Goal: Information Seeking & Learning: Understand process/instructions

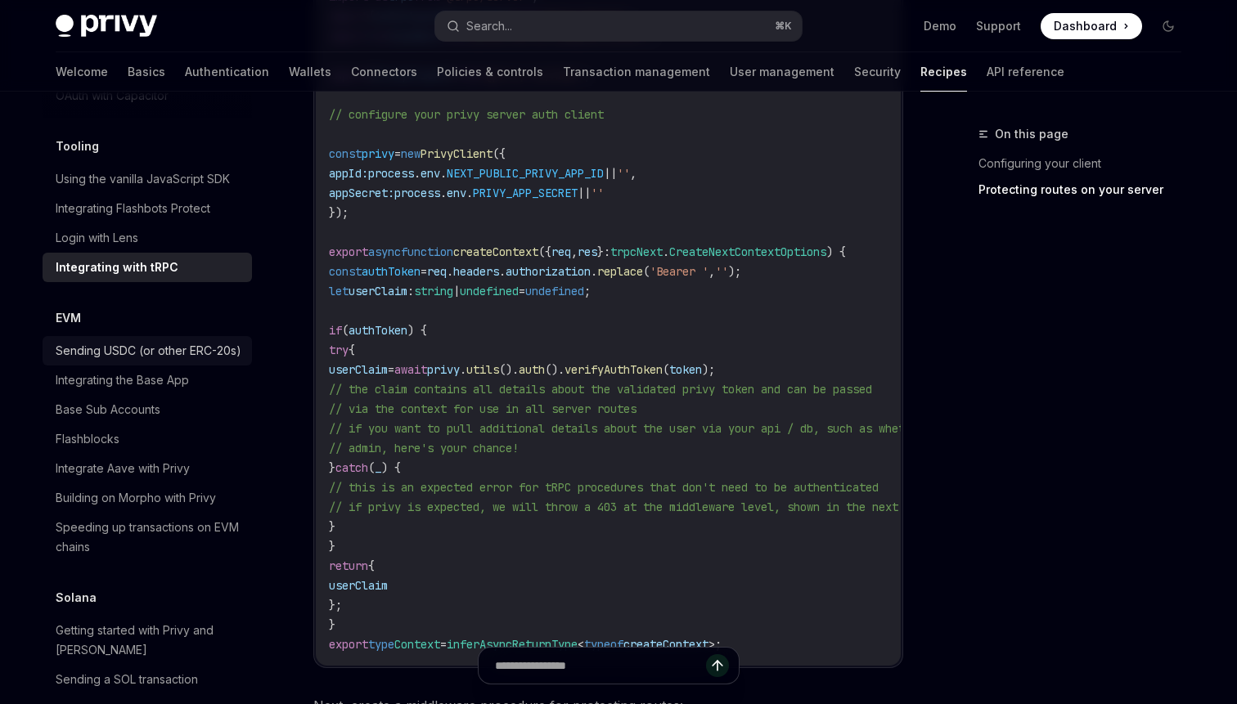
scroll to position [2349, 0]
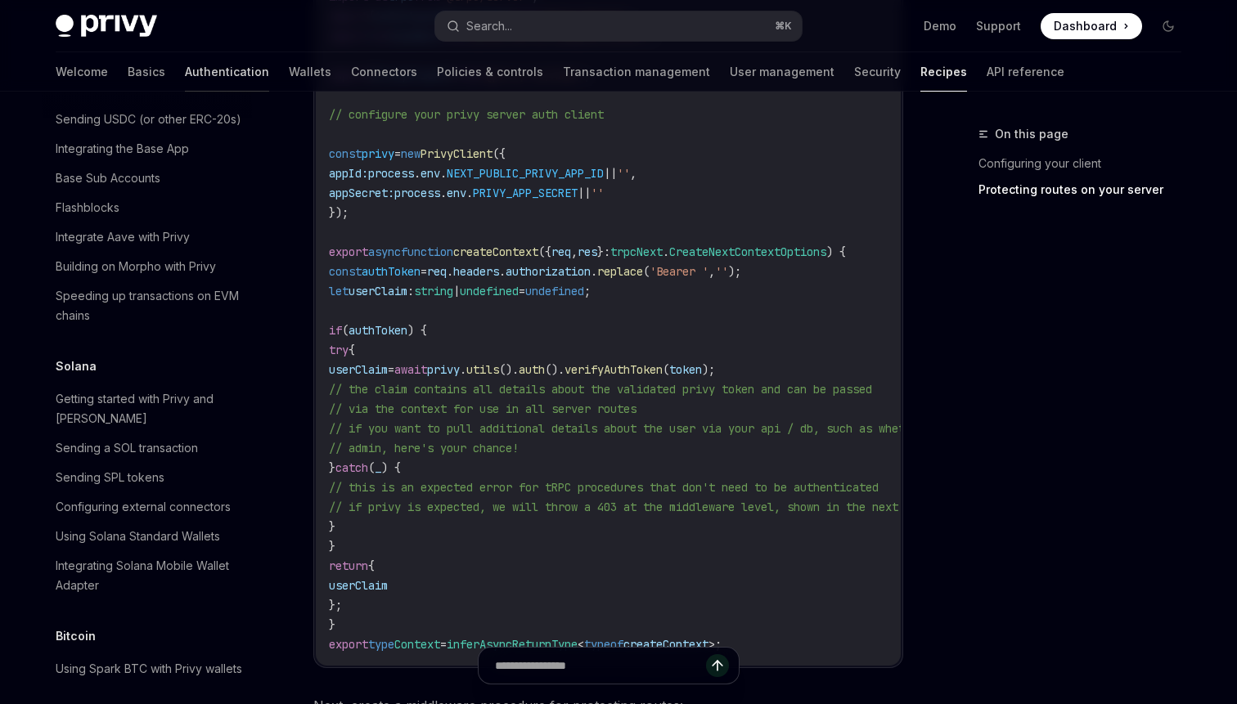
click at [185, 70] on link "Authentication" at bounding box center [227, 71] width 84 height 39
click at [663, 372] on span "verifyAuthToken" at bounding box center [613, 369] width 98 height 15
copy span "verifyAuthToken"
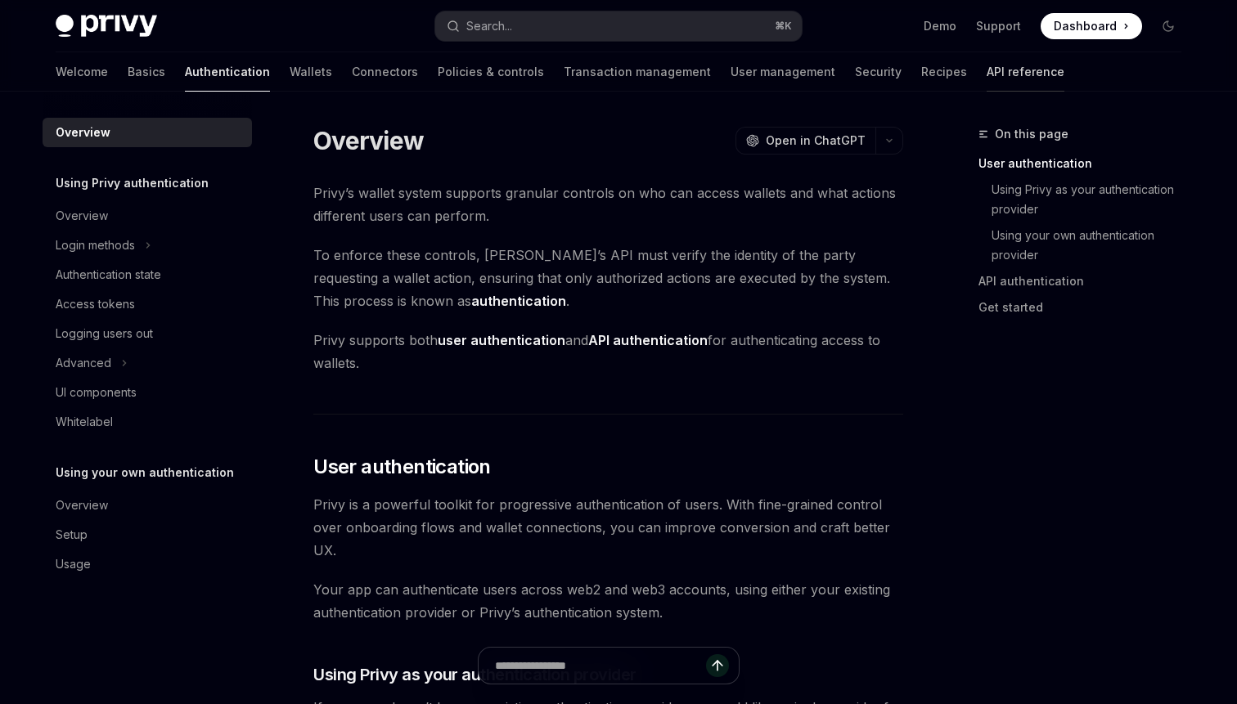
click at [986, 70] on link "API reference" at bounding box center [1025, 71] width 78 height 39
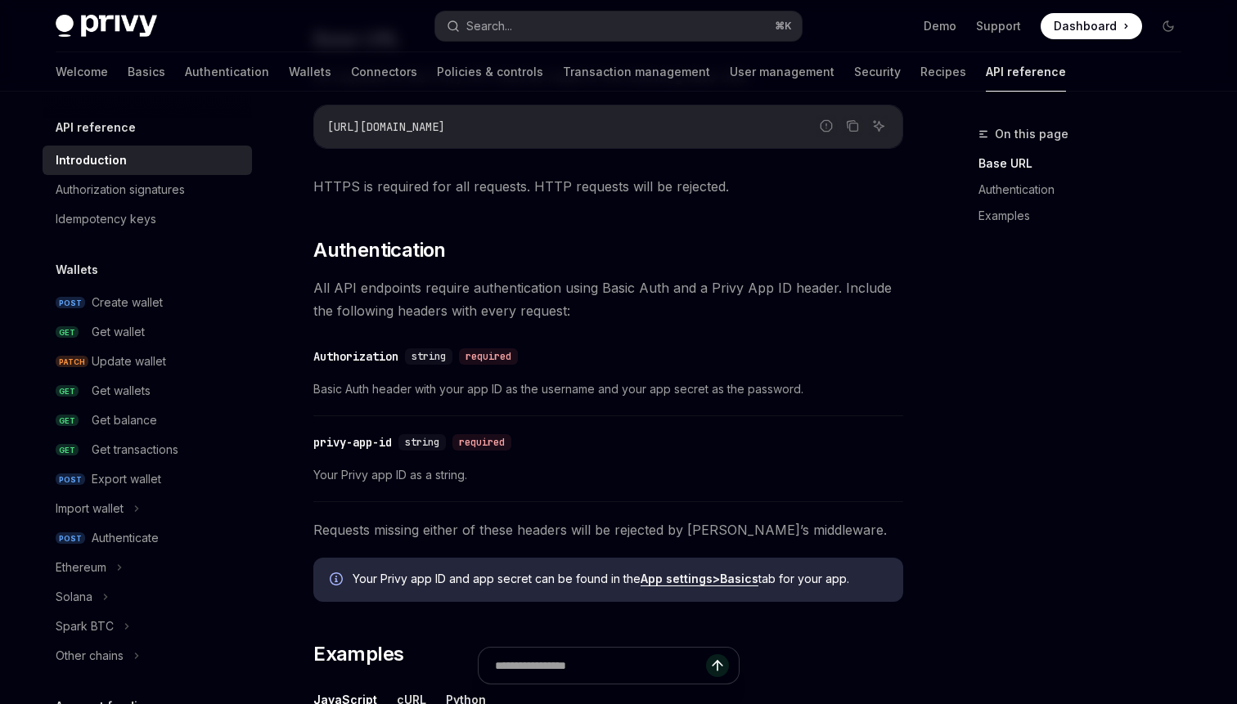
scroll to position [1015, 0]
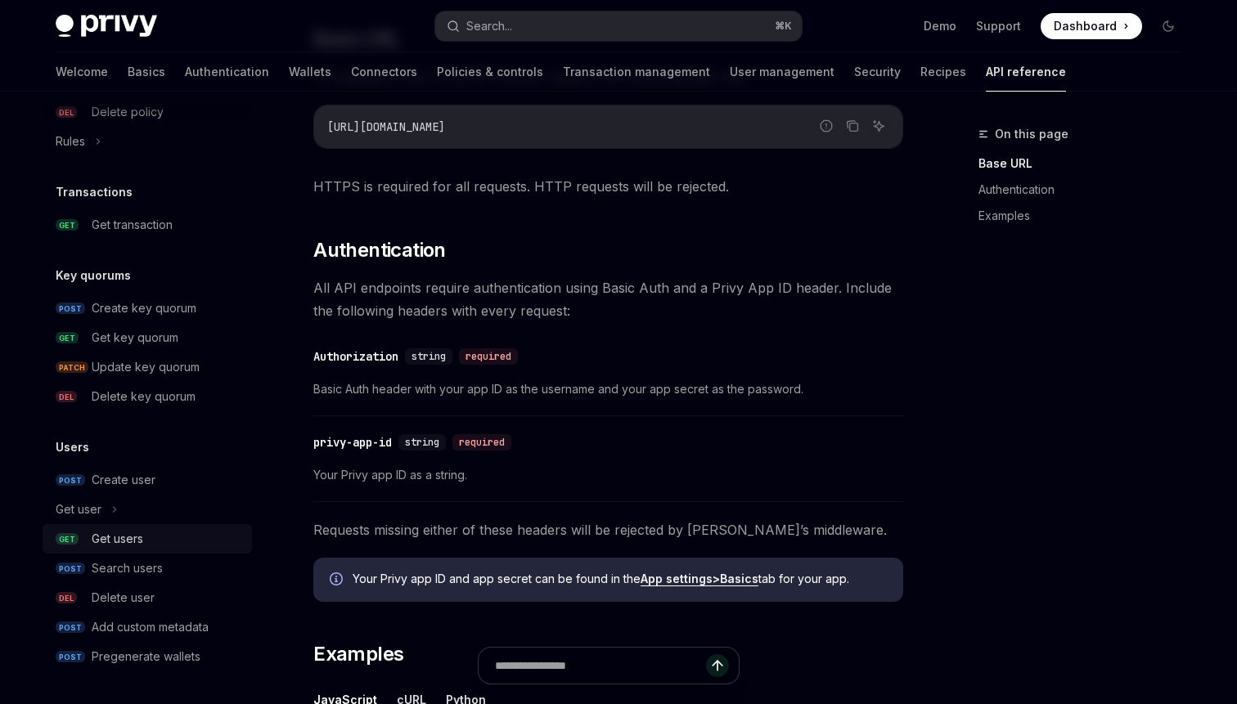
click at [138, 537] on div "Get users" at bounding box center [118, 539] width 52 height 20
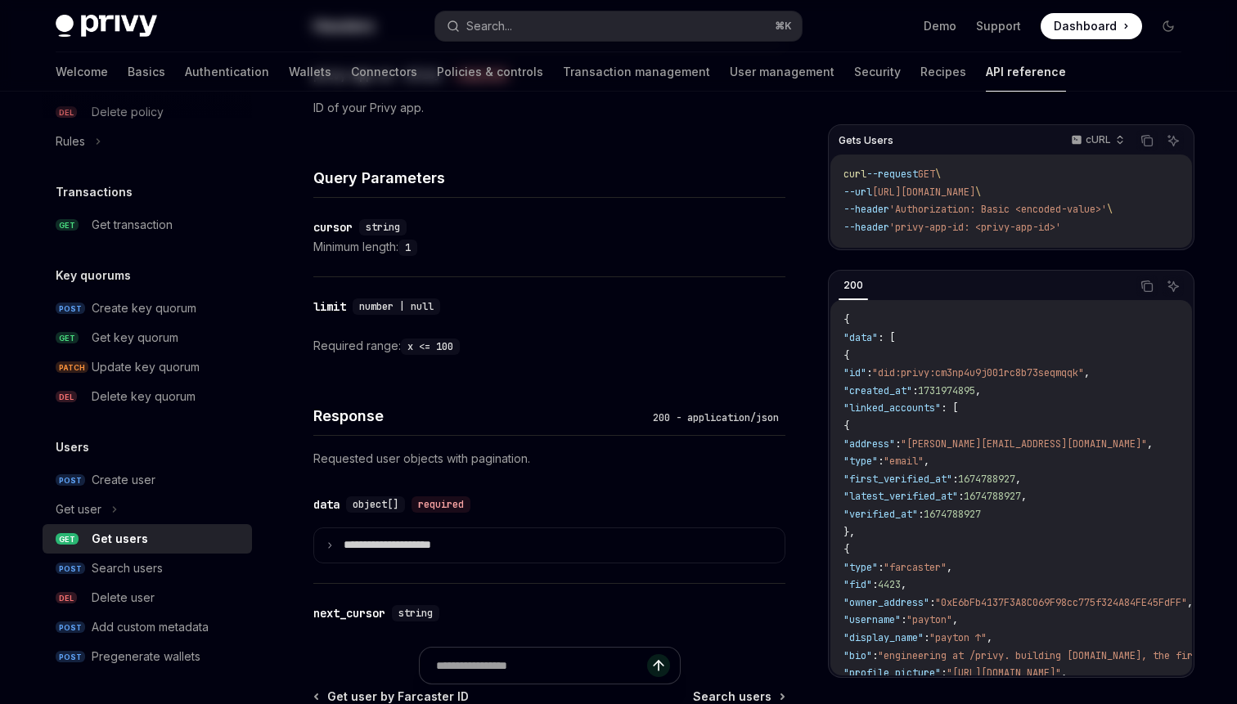
type textarea "*"
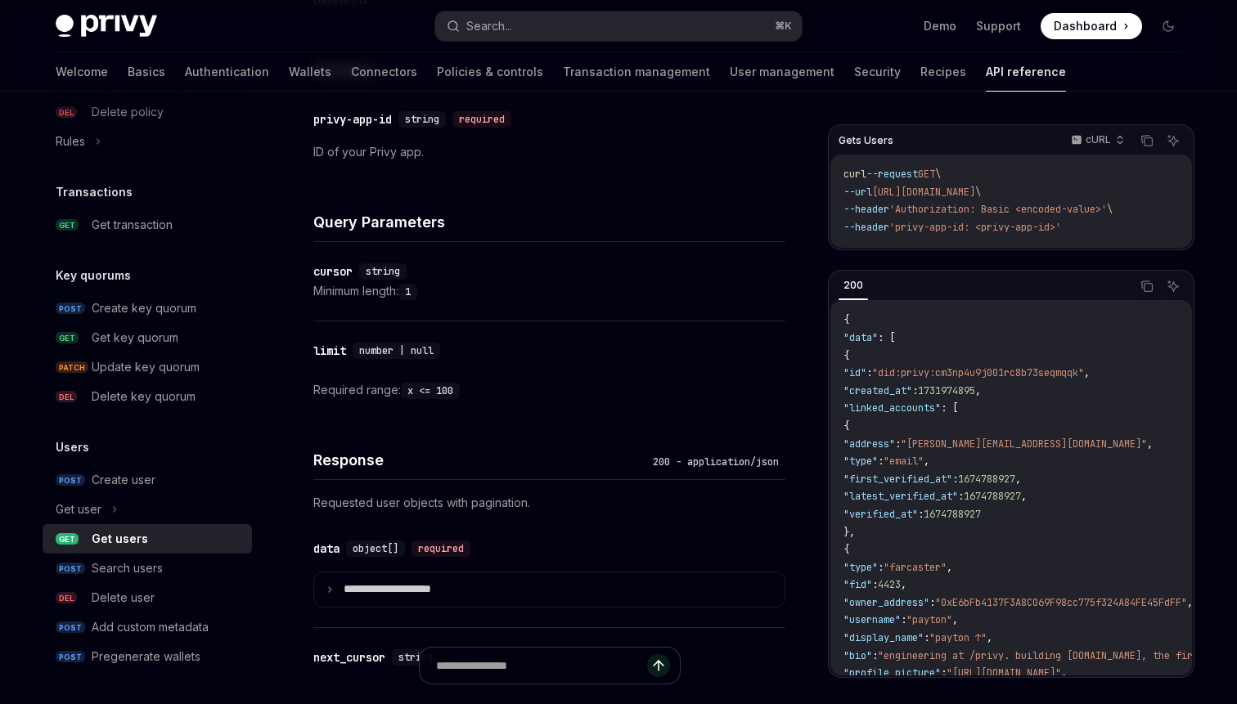
scroll to position [686, 0]
